Goal: Navigation & Orientation: Find specific page/section

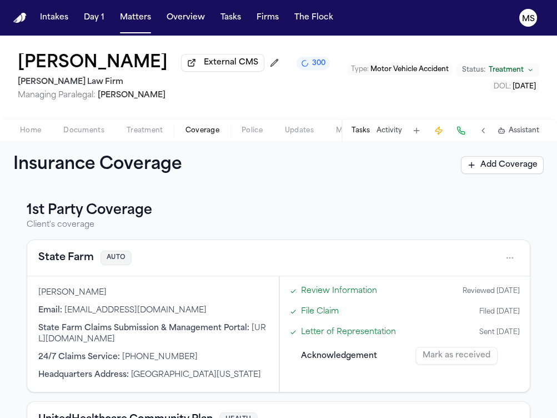
click at [36, 109] on div "[PERSON_NAME] External CMS 300 [PERSON_NAME] Law Firm Managing Paralegal: [PERS…" at bounding box center [278, 77] width 557 height 83
drag, startPoint x: 134, startPoint y: 22, endPoint x: 215, endPoint y: 2, distance: 83.5
click at [134, 22] on button "Matters" at bounding box center [136, 18] width 40 height 20
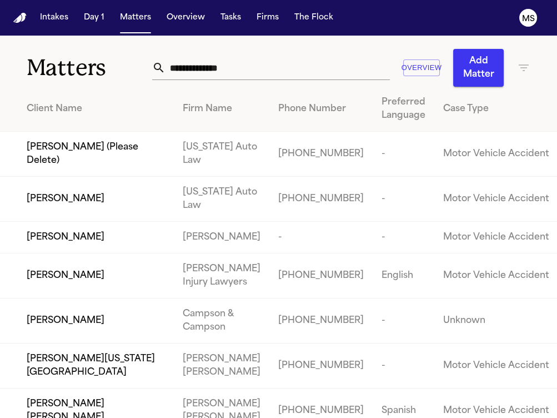
click at [19, 40] on div "Matters Overview Add Matter" at bounding box center [278, 61] width 557 height 51
